Goal: Task Accomplishment & Management: Manage account settings

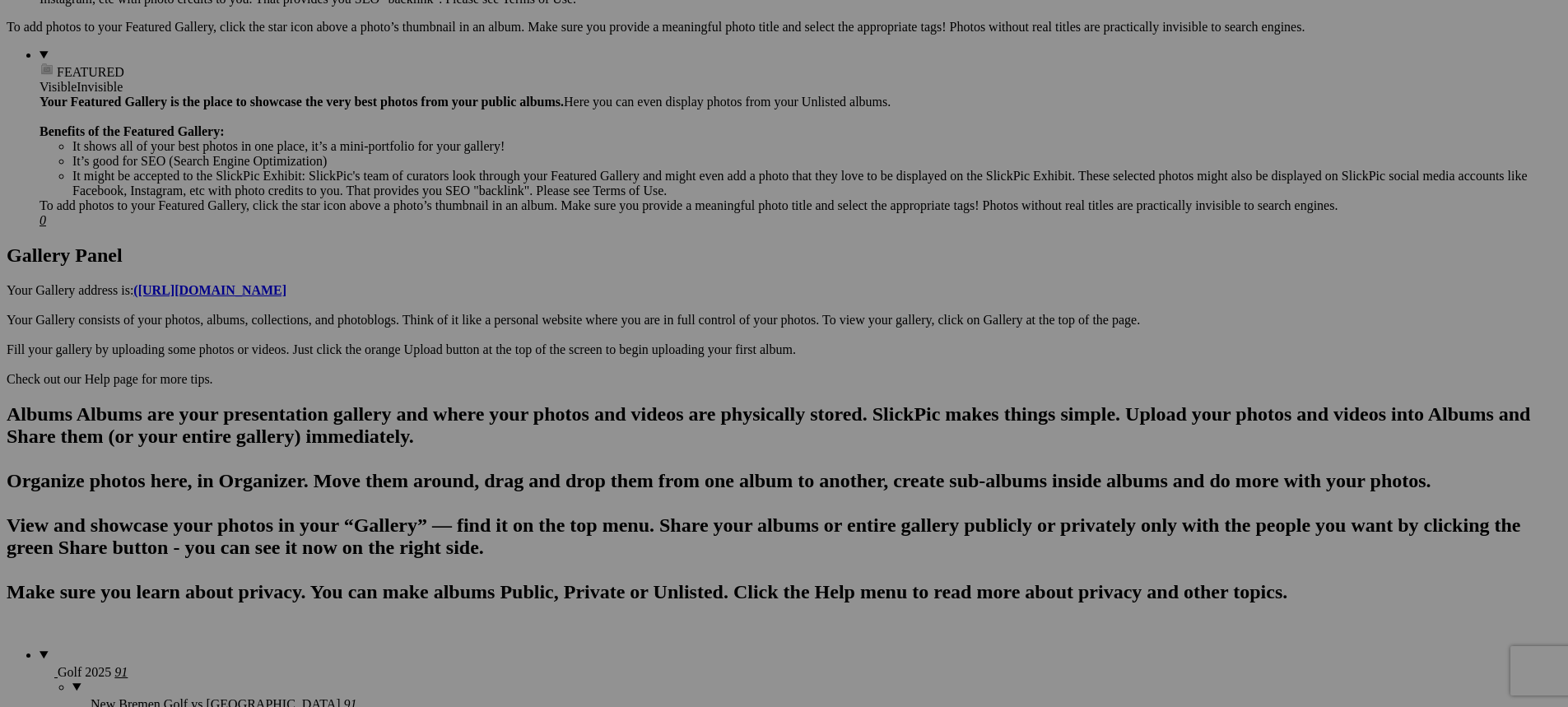
scroll to position [742, 0]
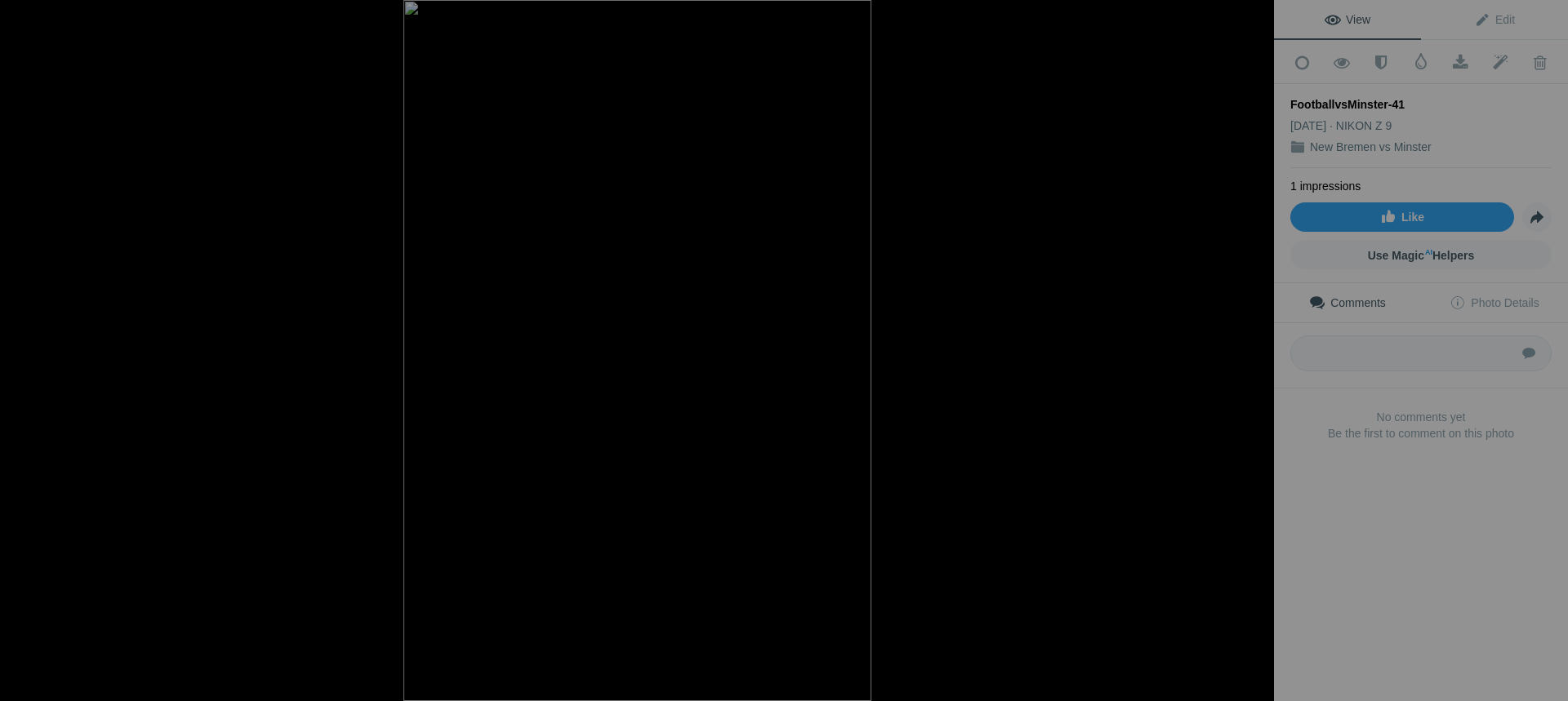
click at [1253, 354] on button at bounding box center [1213, 351] width 123 height 253
click at [1252, 356] on button at bounding box center [1213, 351] width 123 height 253
click at [626, 185] on img at bounding box center [637, 350] width 468 height 701
click at [1252, 354] on button at bounding box center [1213, 351] width 123 height 253
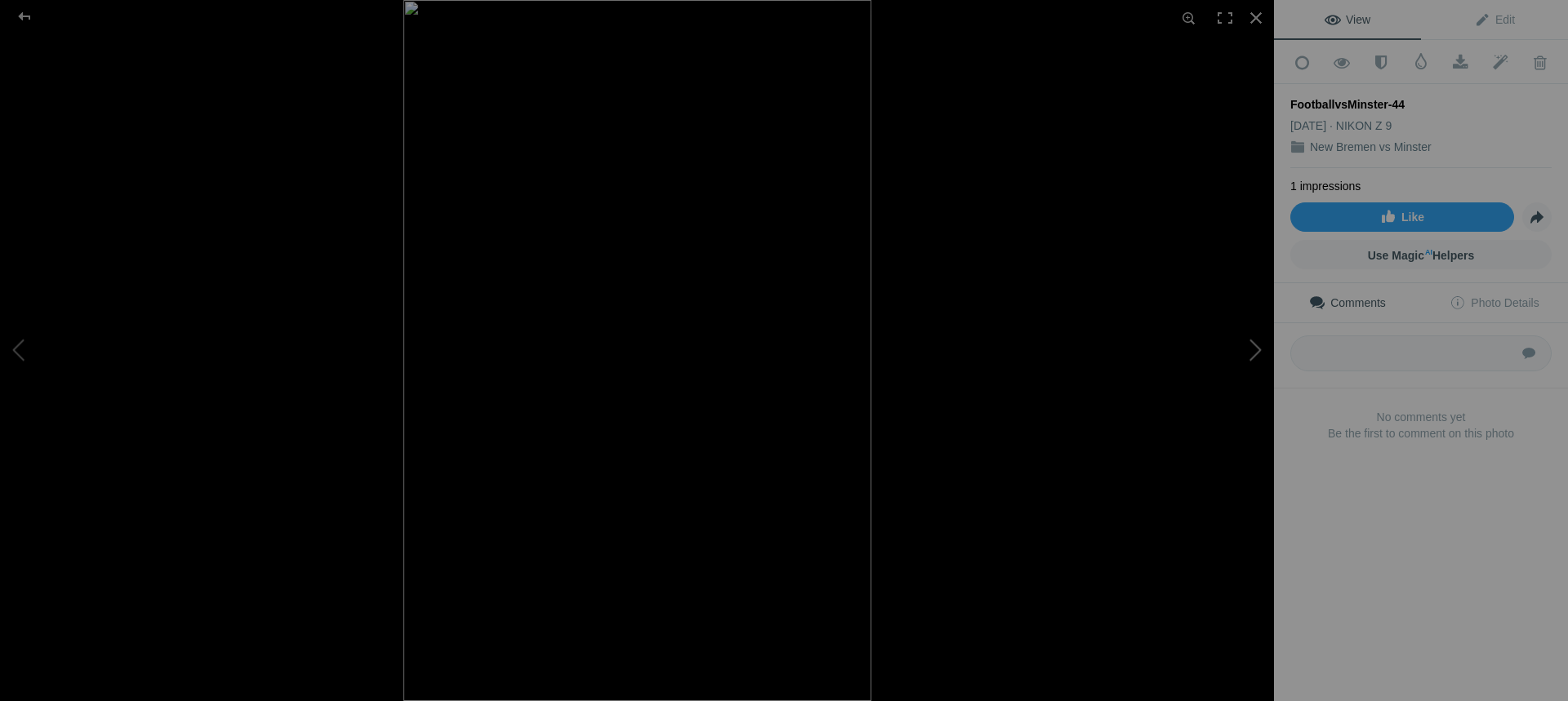
click at [1249, 351] on button at bounding box center [1213, 351] width 123 height 253
click at [23, 16] on div at bounding box center [24, 16] width 59 height 32
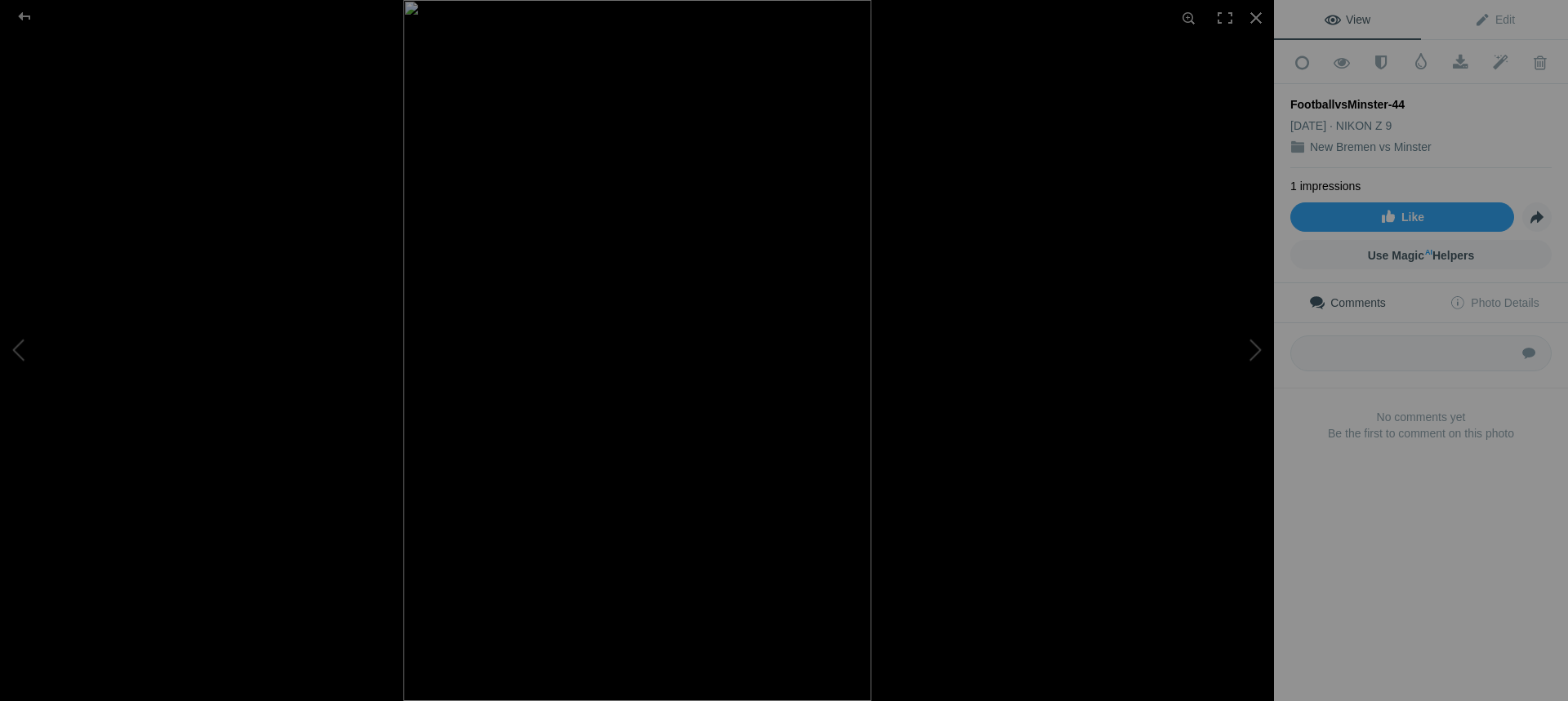
click at [557, 213] on img at bounding box center [637, 350] width 468 height 701
click at [27, 16] on div at bounding box center [24, 16] width 59 height 32
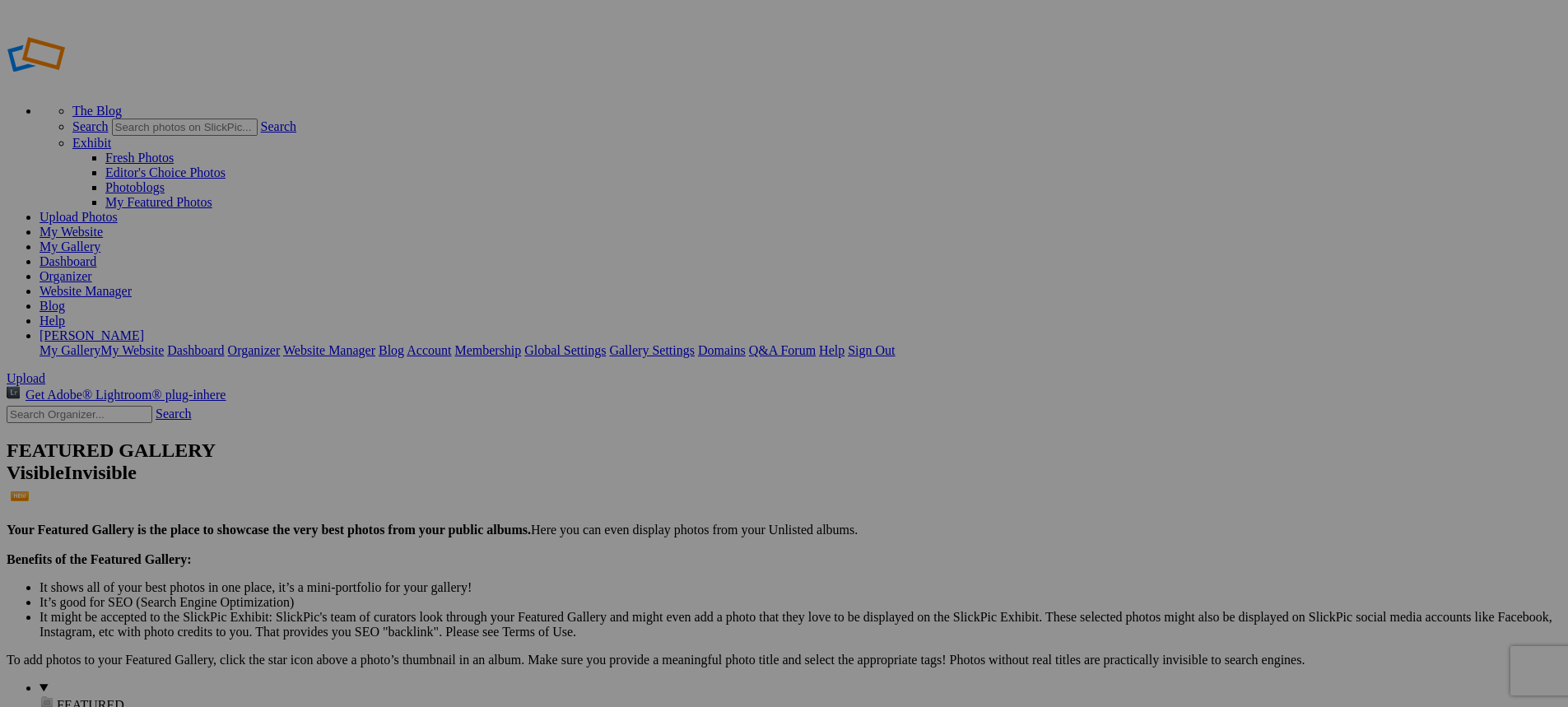
type input "Football 2025"
click at [132, 284] on link "Website Manager" at bounding box center [86, 291] width 92 height 14
